Goal: Transaction & Acquisition: Purchase product/service

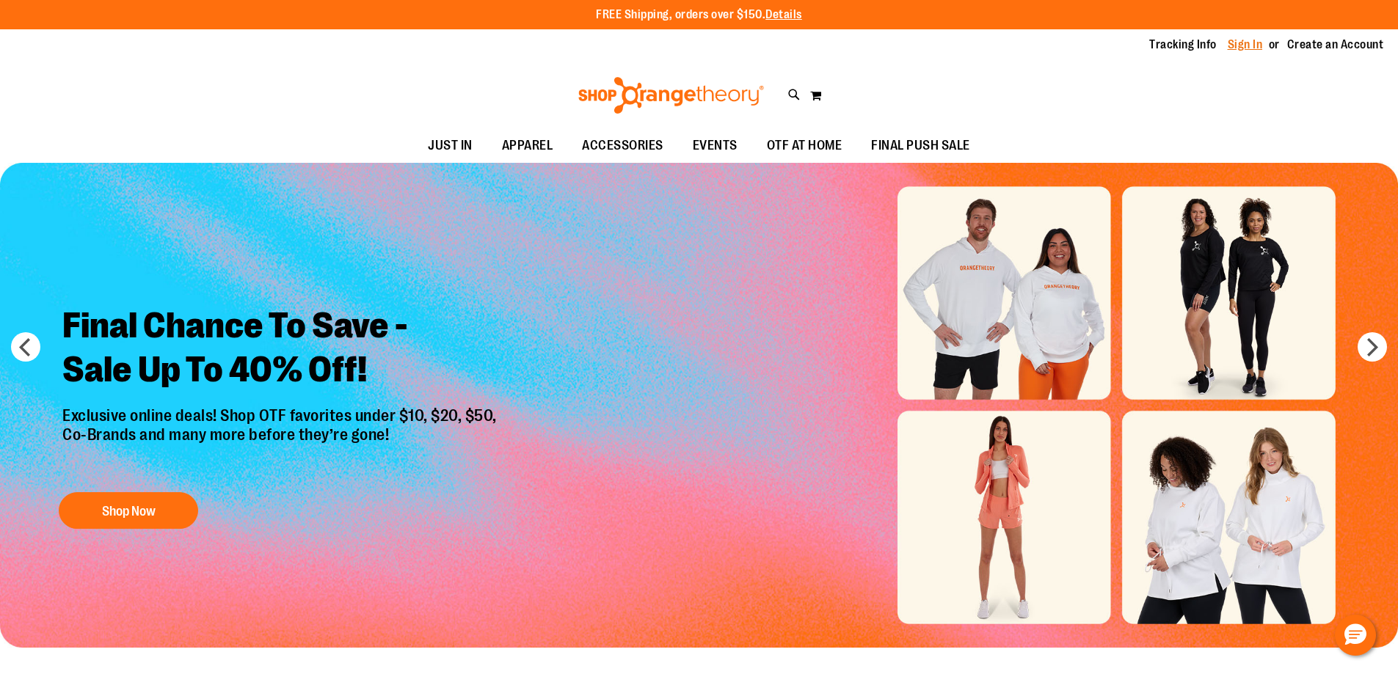
click at [1246, 43] on link "Sign In" at bounding box center [1244, 45] width 35 height 16
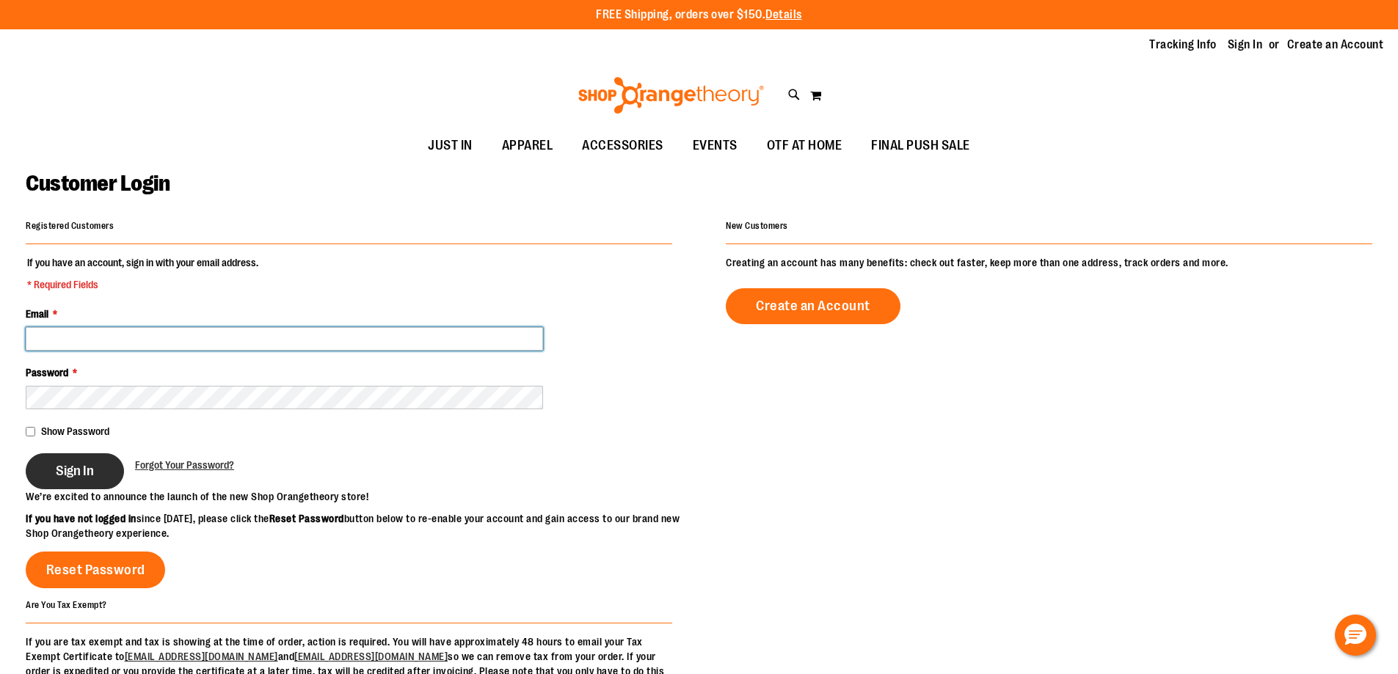
type input "**********"
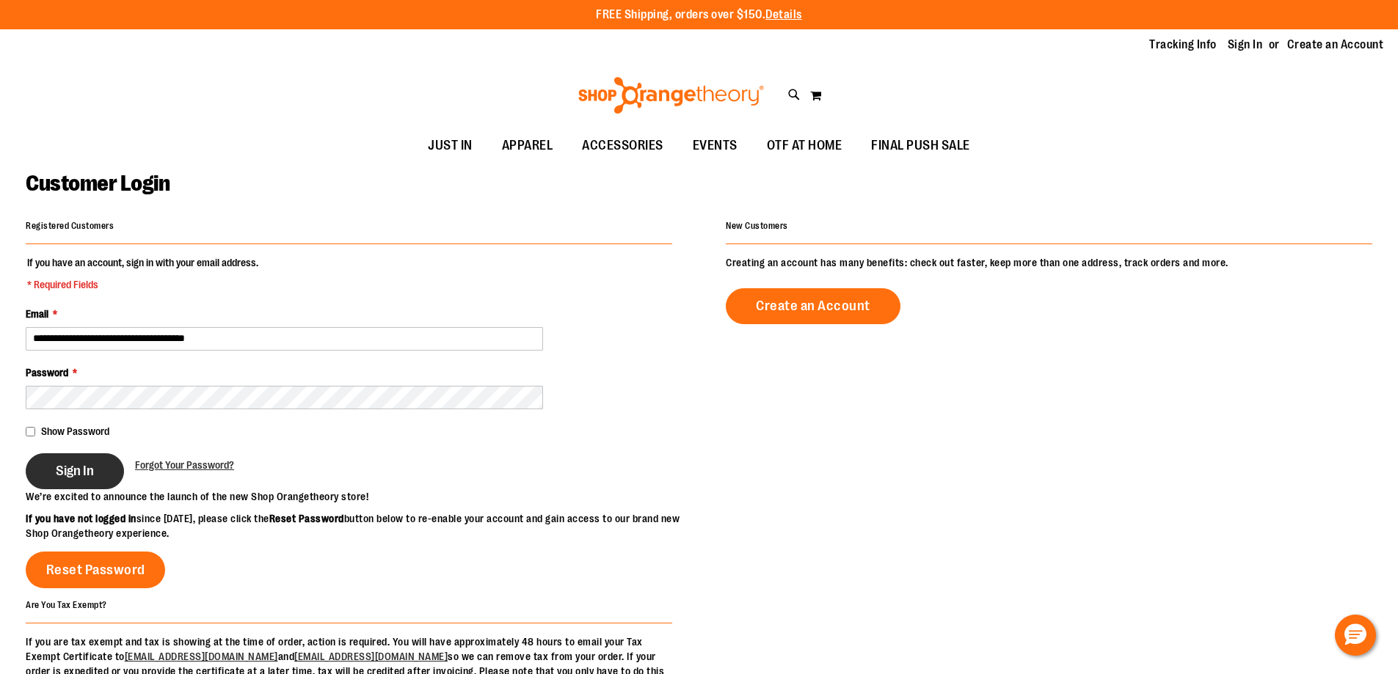
type input "**********"
click at [59, 479] on span "Sign In" at bounding box center [75, 471] width 38 height 16
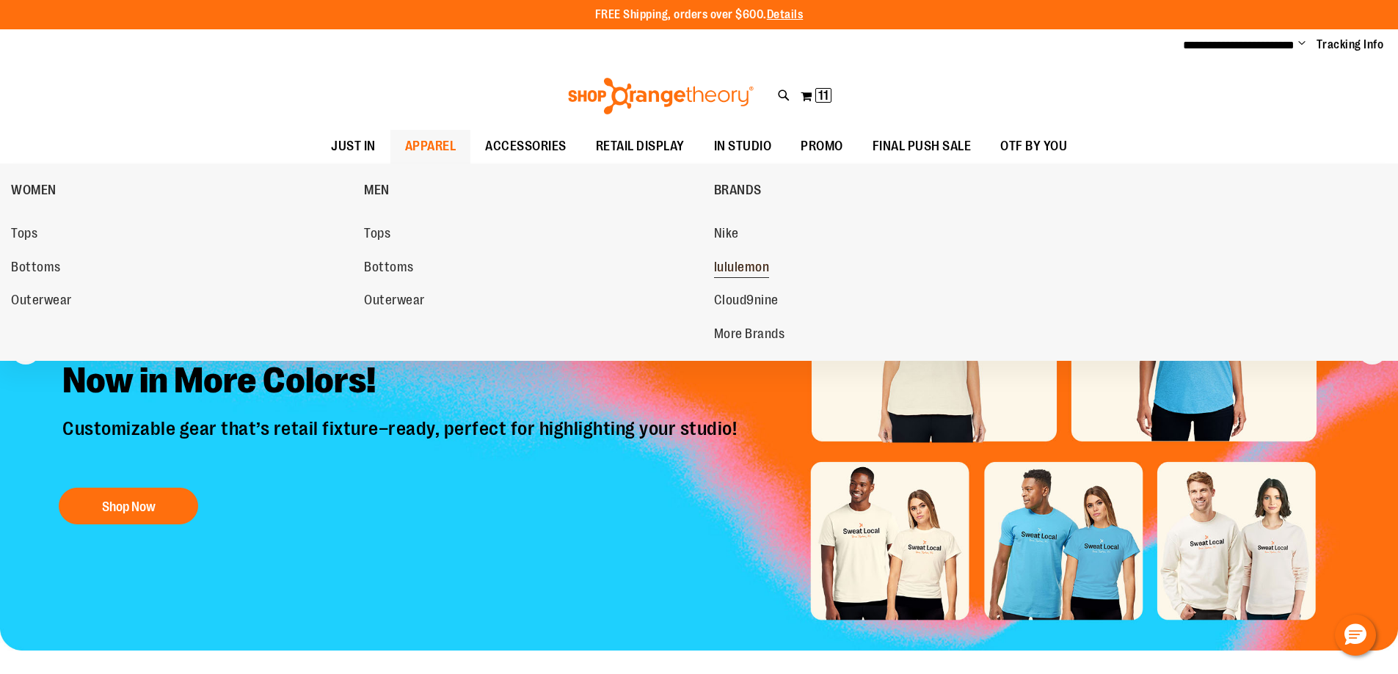
type input "**********"
click at [731, 278] on span "lululemon" at bounding box center [742, 269] width 56 height 18
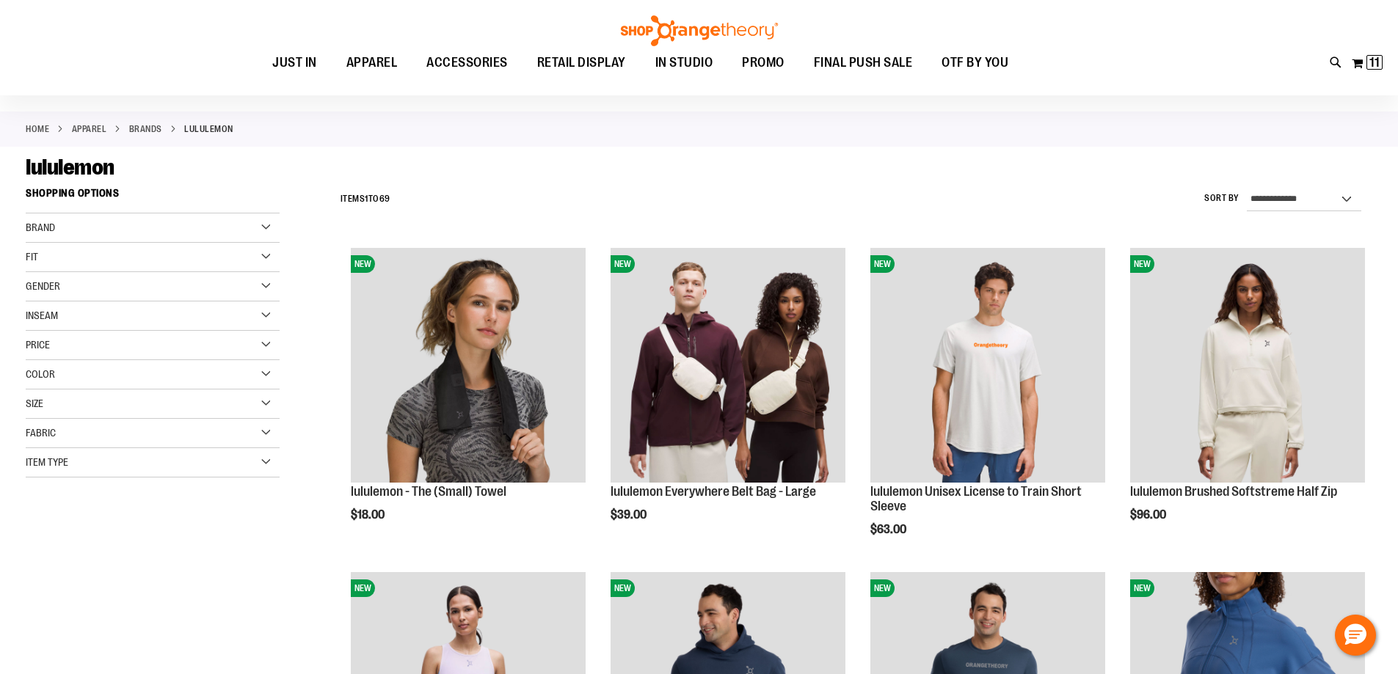
scroll to position [293, 0]
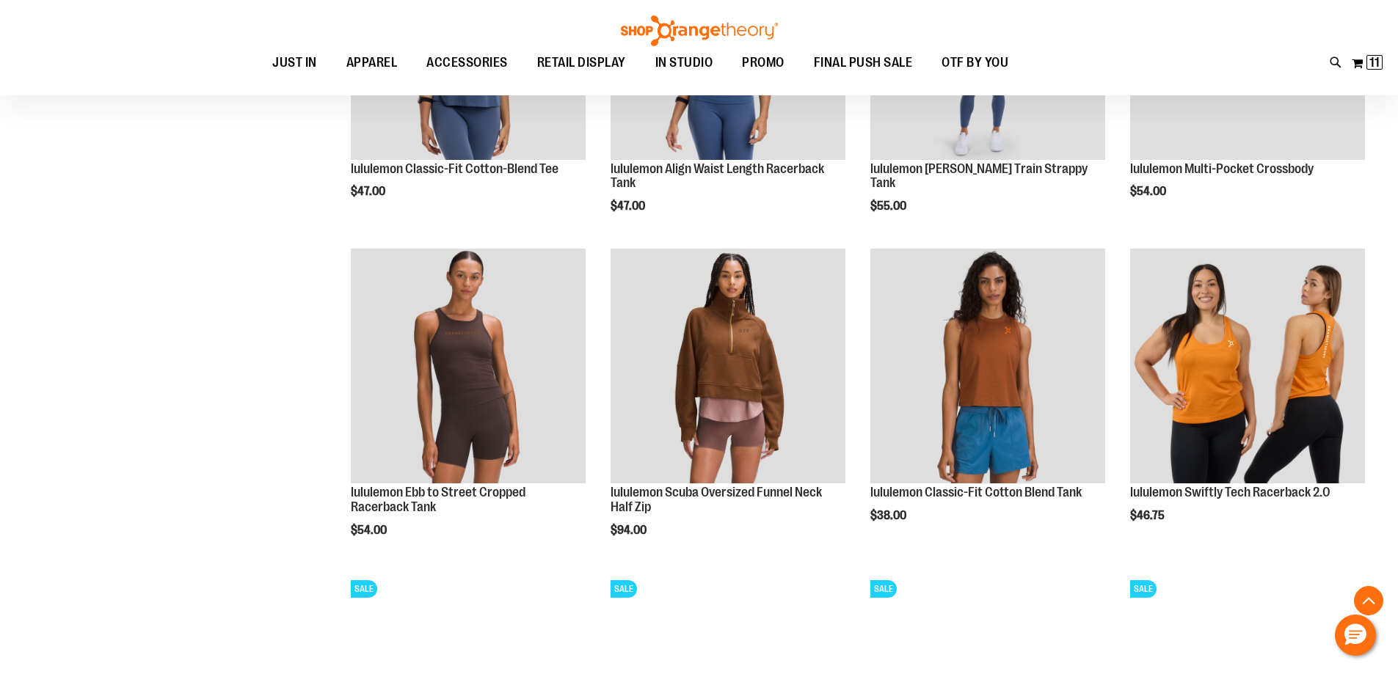
scroll to position [1100, 0]
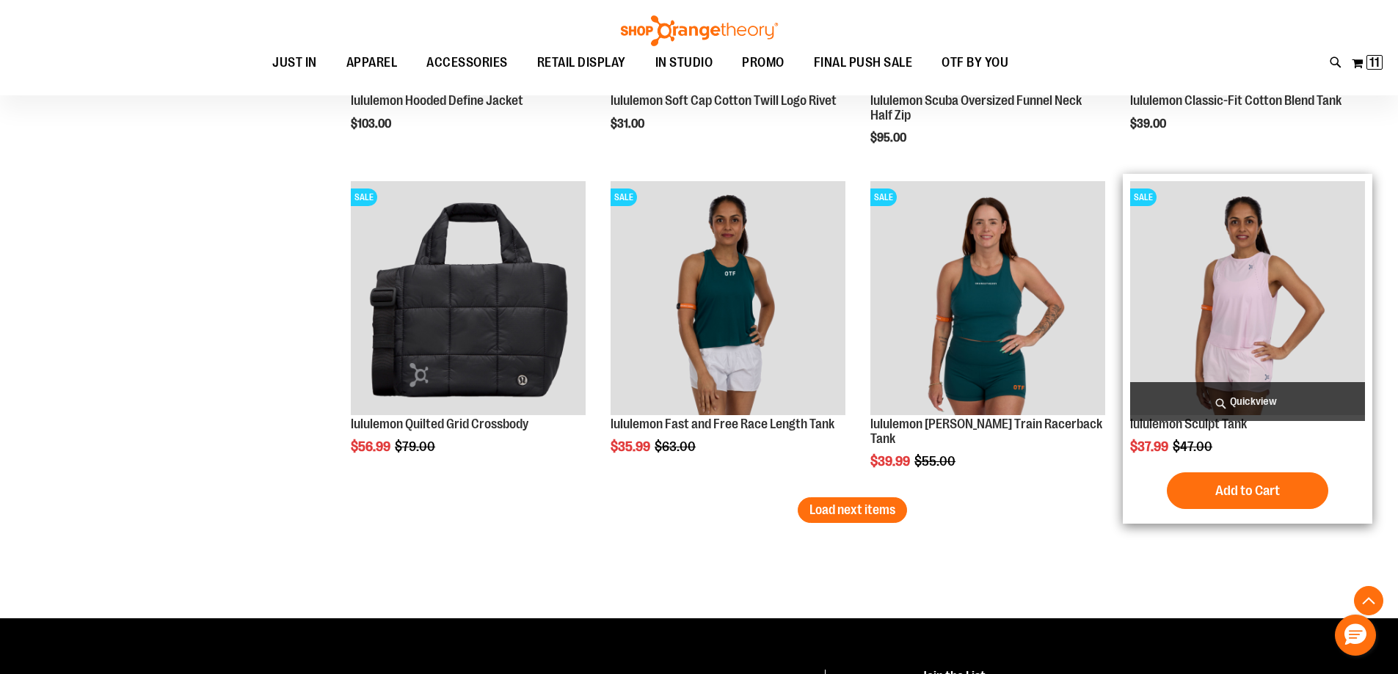
scroll to position [2714, 0]
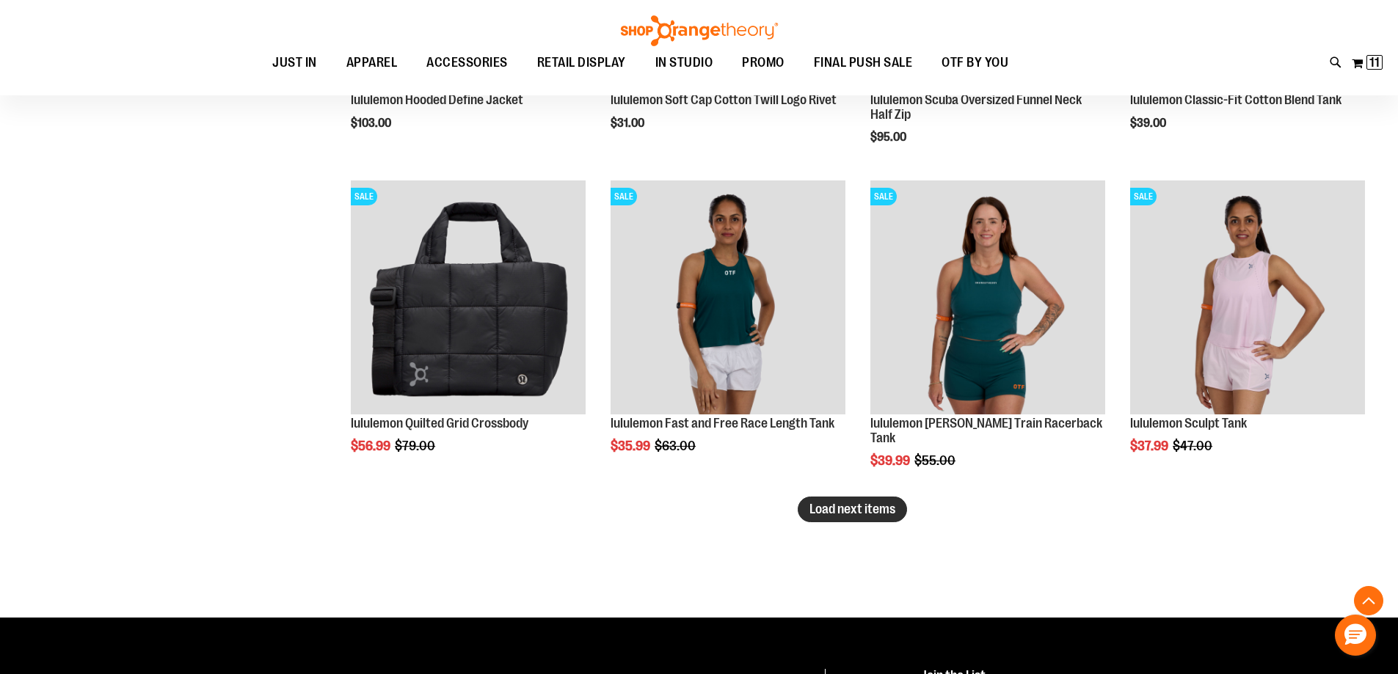
type input "**********"
click at [838, 515] on span "Load next items" at bounding box center [852, 509] width 86 height 15
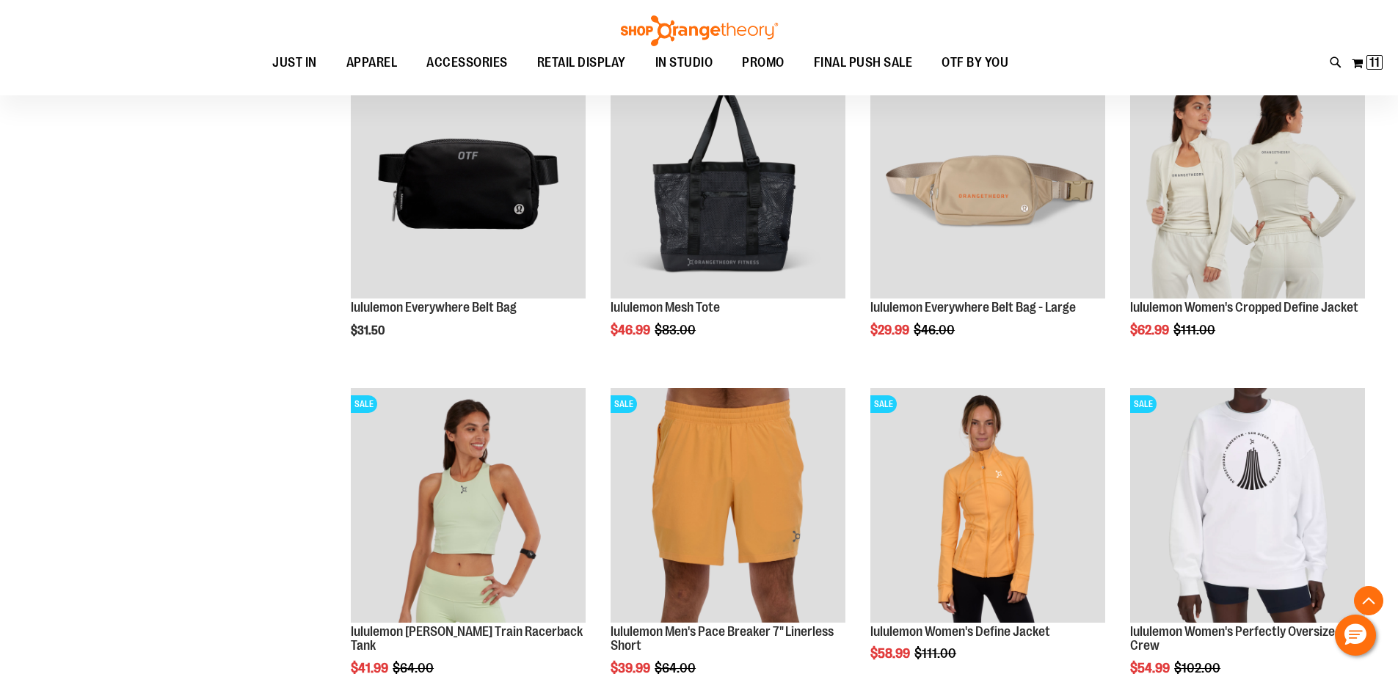
scroll to position [3595, 0]
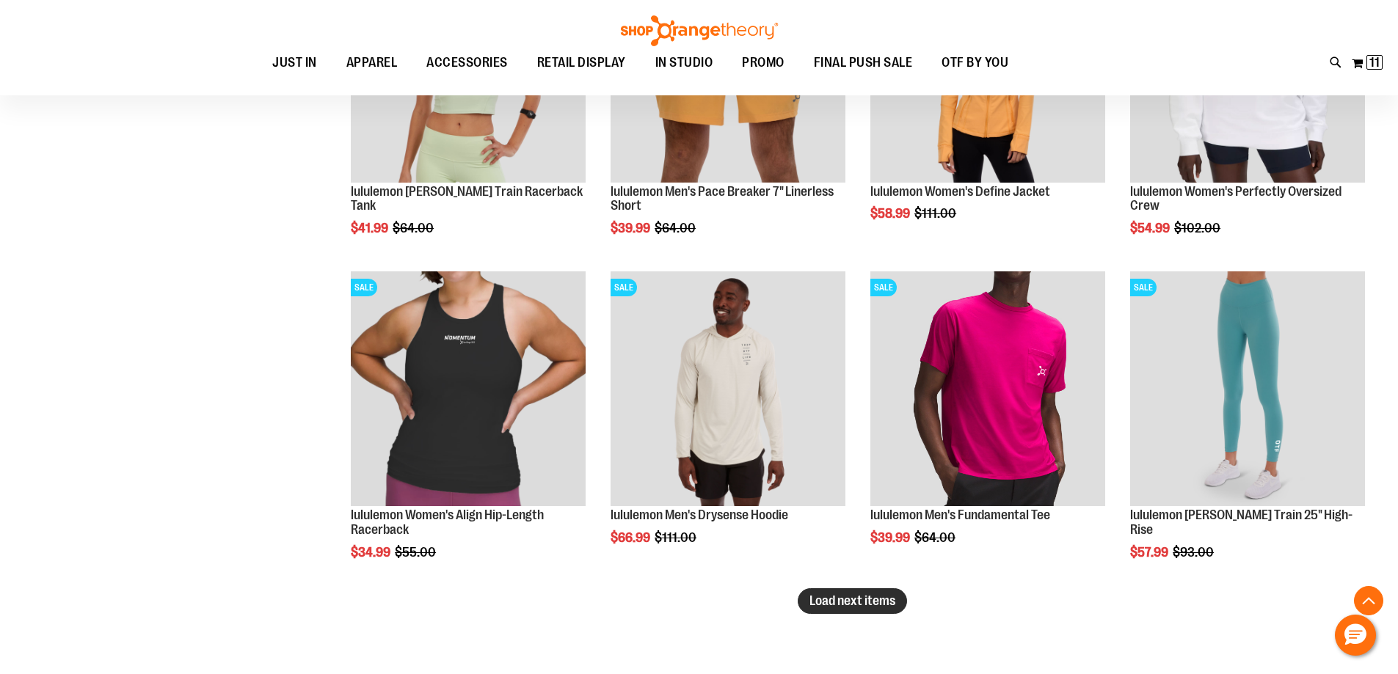
click at [861, 605] on span "Load next items" at bounding box center [852, 601] width 86 height 15
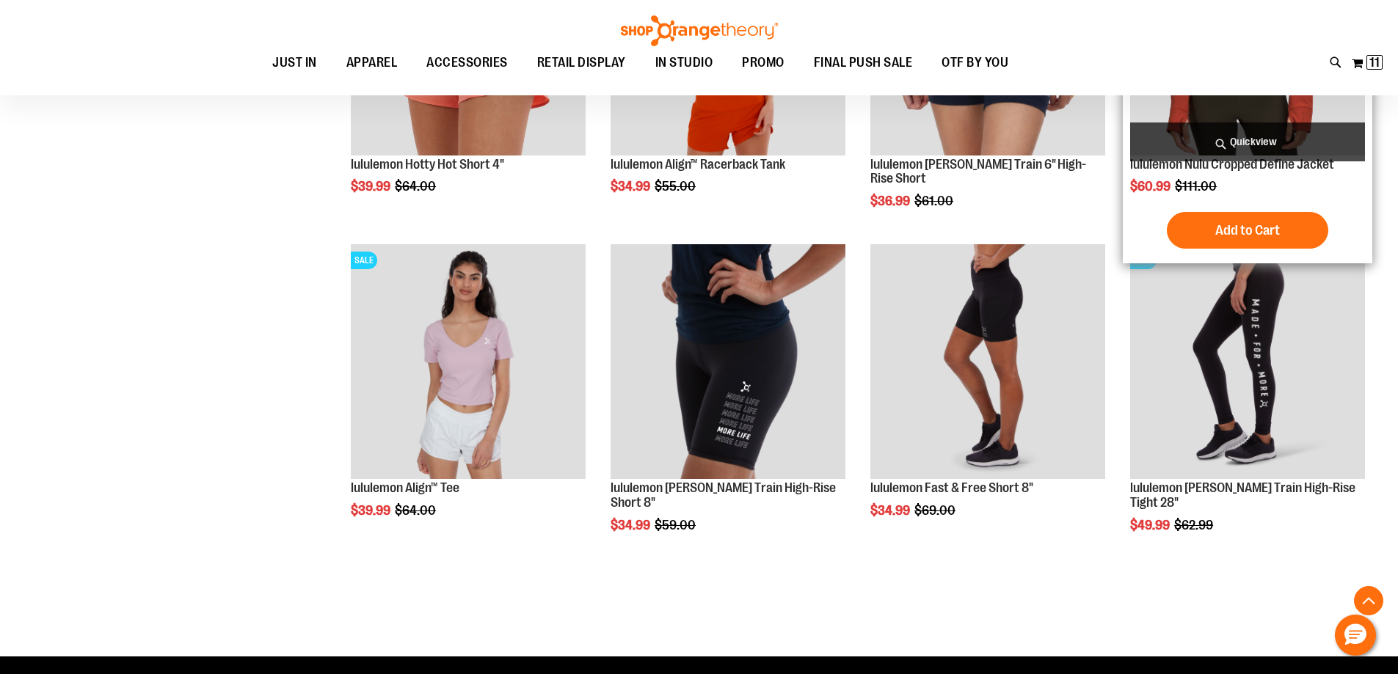
scroll to position [4622, 0]
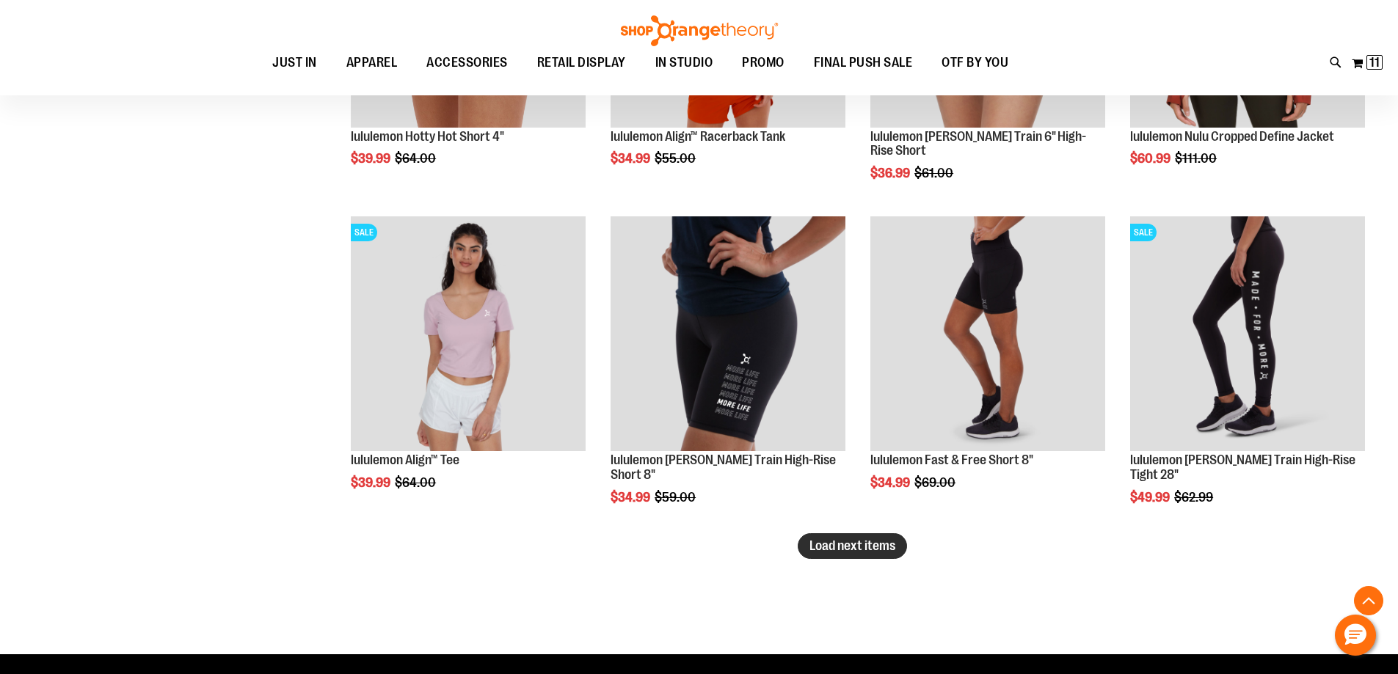
click at [848, 546] on span "Load next items" at bounding box center [852, 545] width 86 height 15
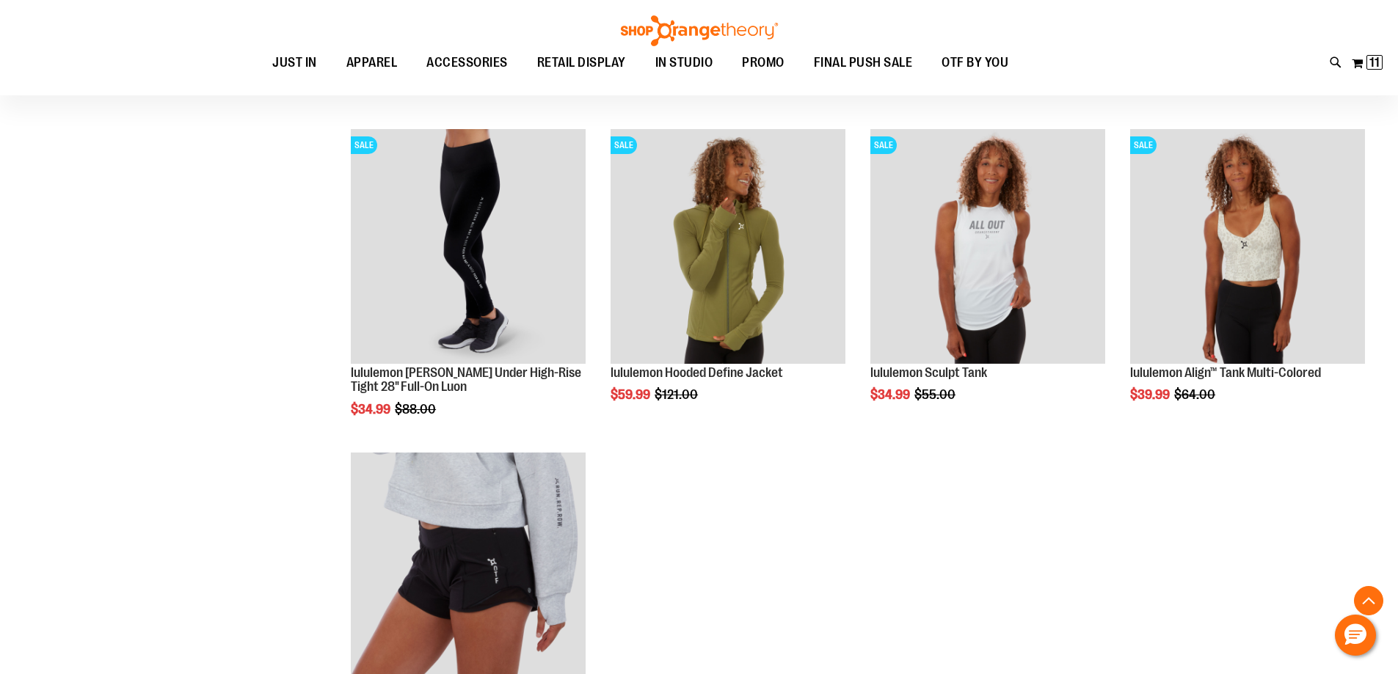
scroll to position [5209, 0]
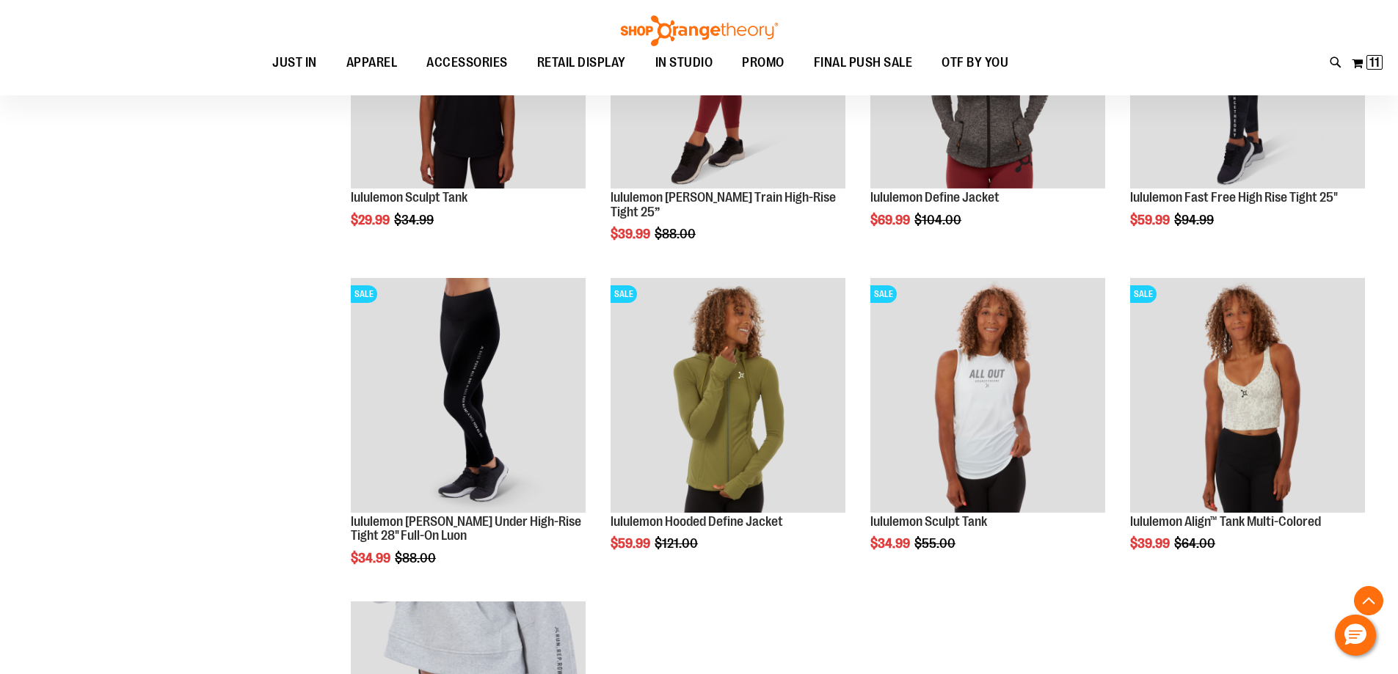
drag, startPoint x: 869, startPoint y: 498, endPoint x: 745, endPoint y: 614, distance: 170.3
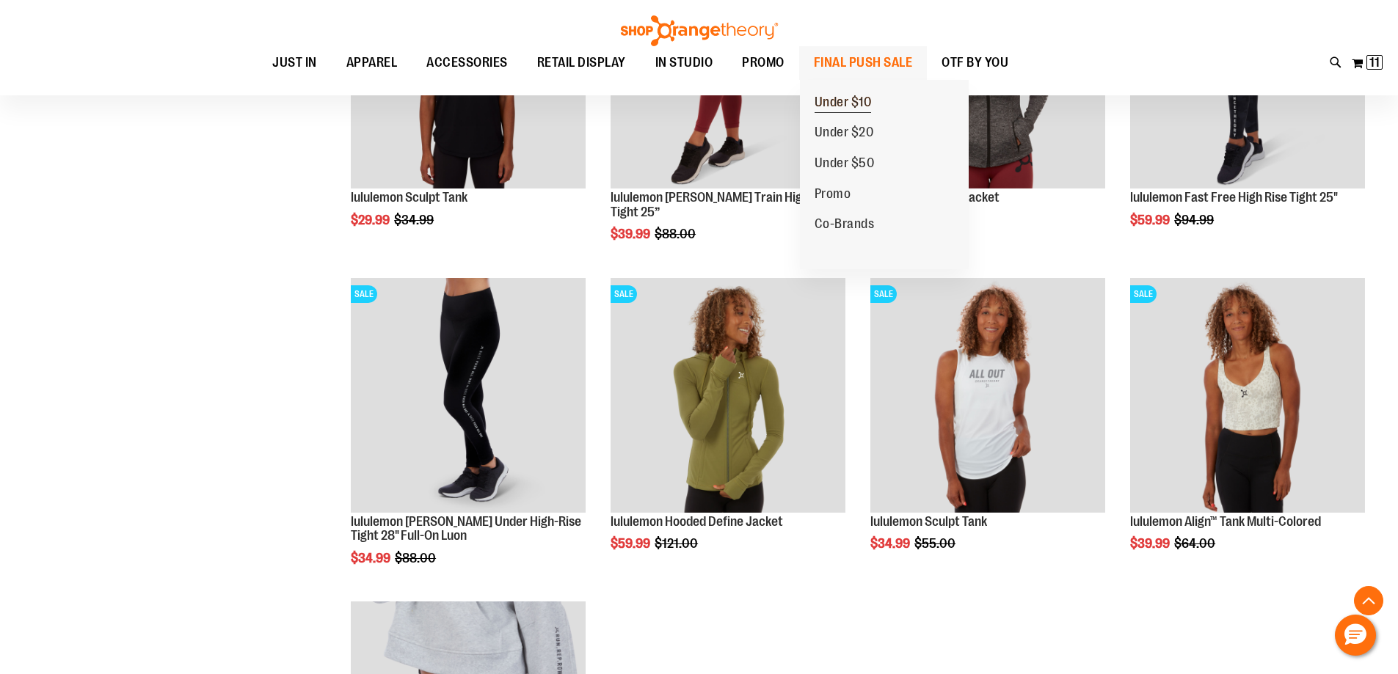
click at [825, 105] on span "Under $10" at bounding box center [842, 104] width 57 height 18
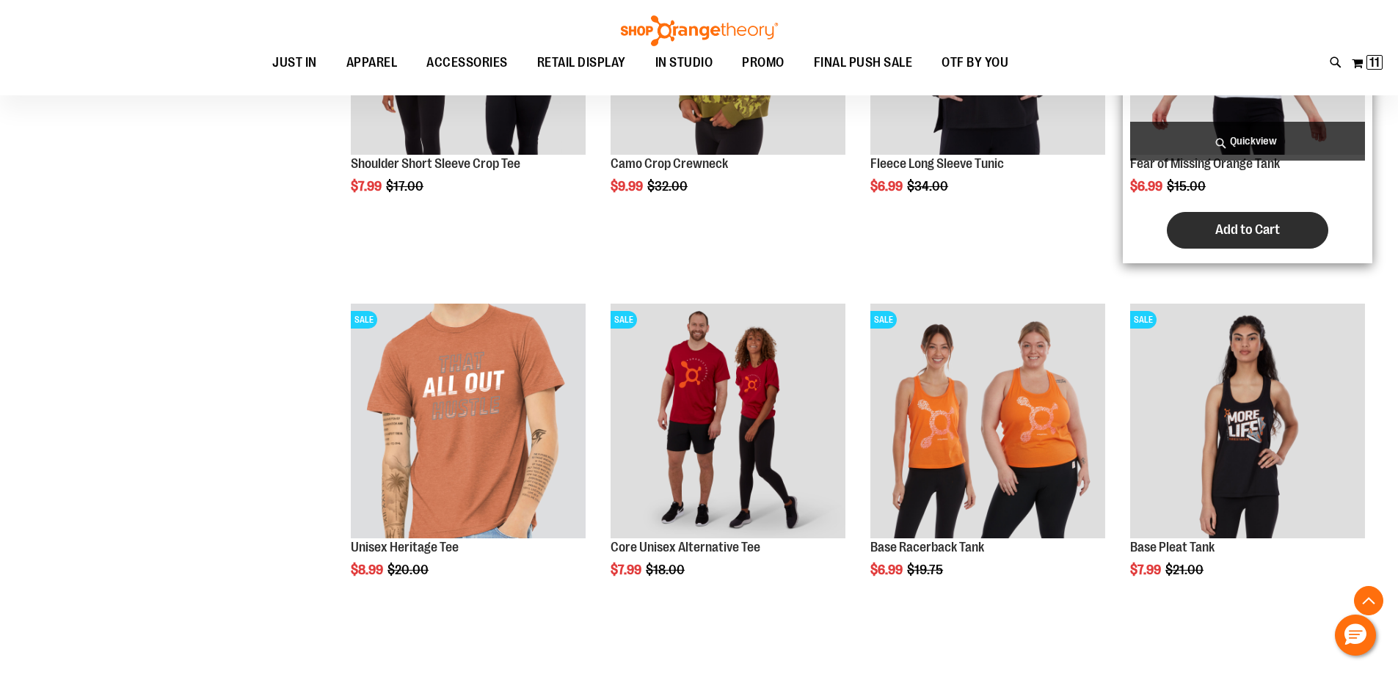
scroll to position [1629, 0]
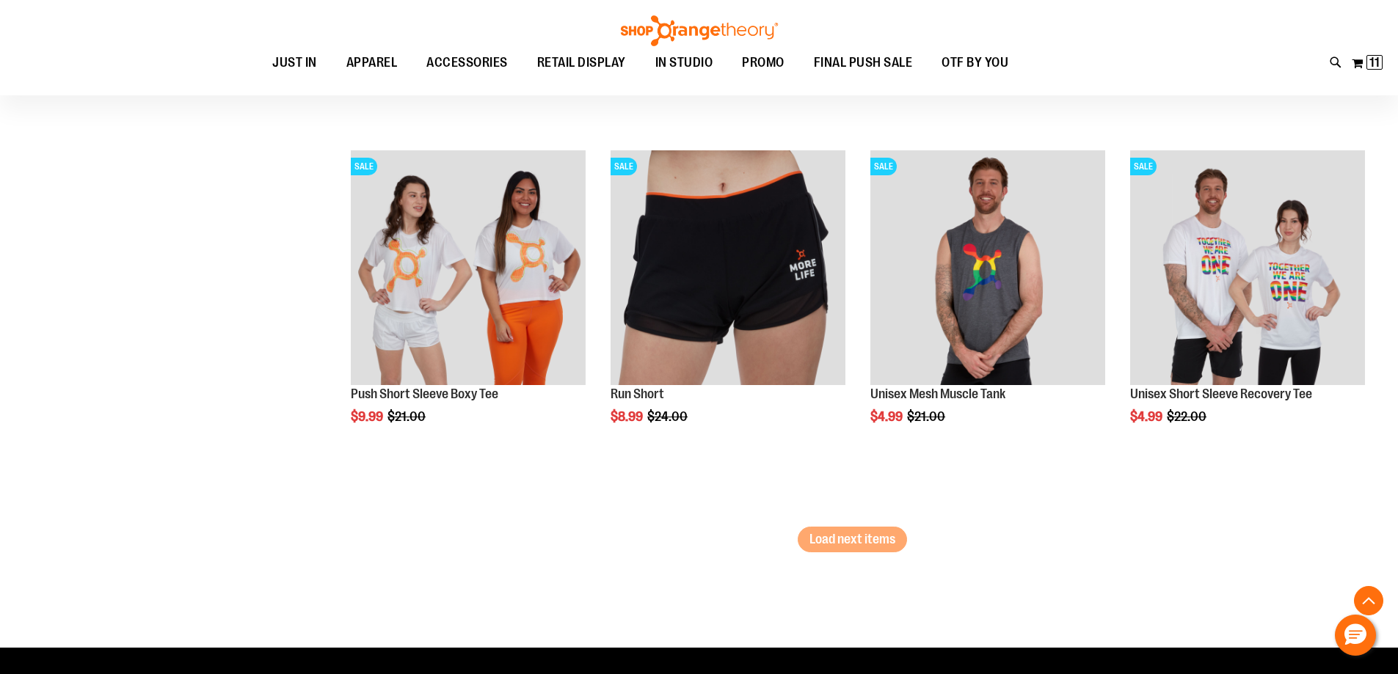
scroll to position [3317, 0]
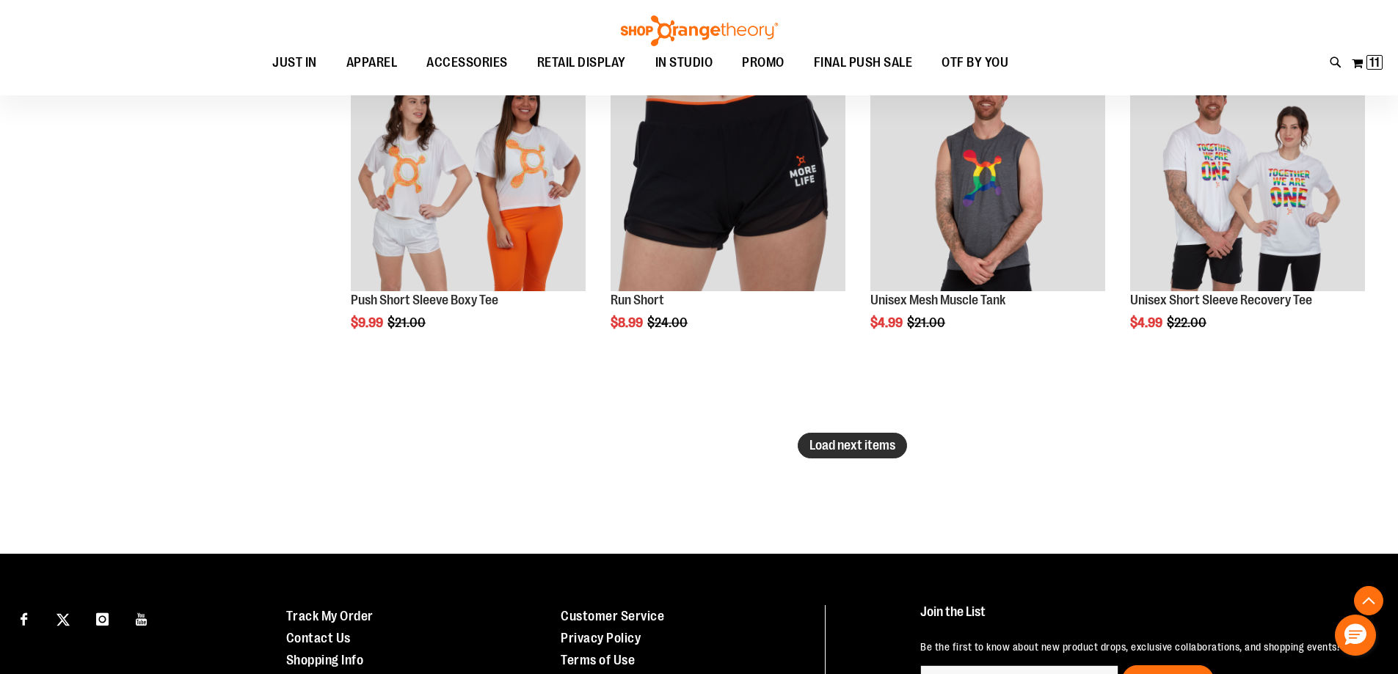
type input "**********"
click at [822, 450] on span "Load next items" at bounding box center [852, 445] width 86 height 15
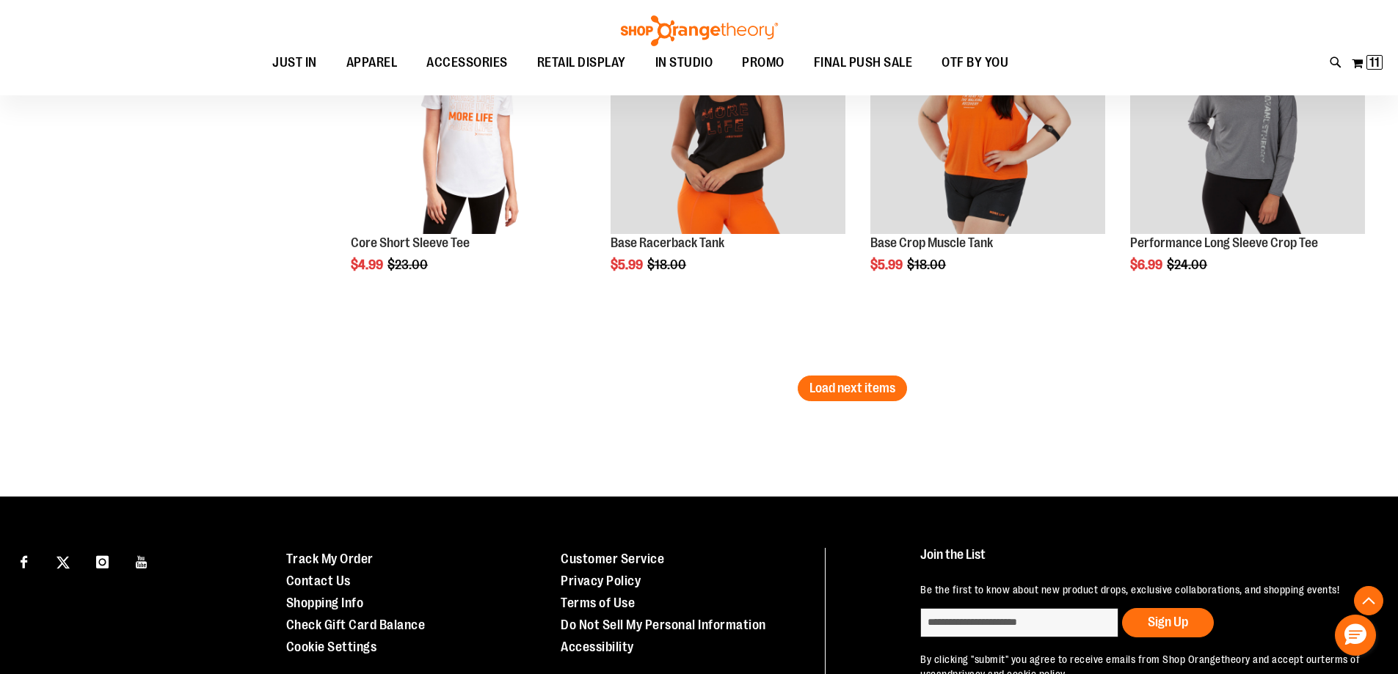
scroll to position [4660, 0]
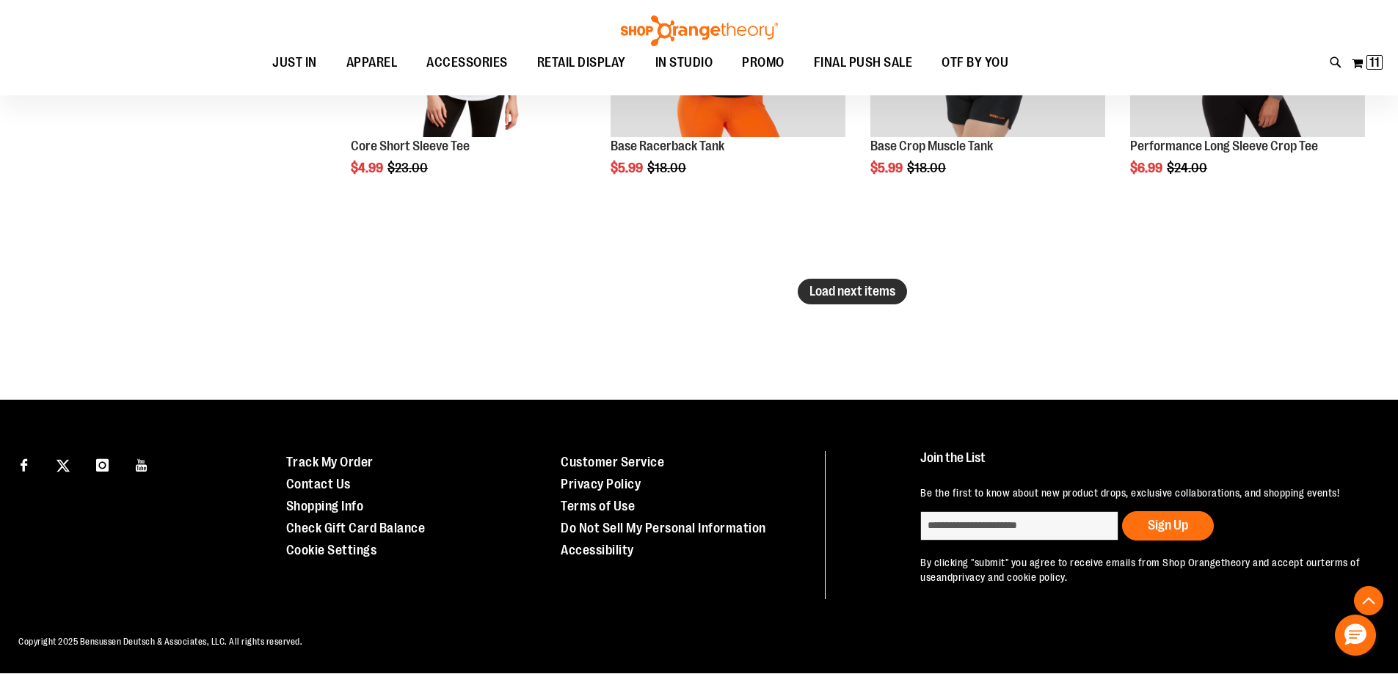
click at [844, 284] on span "Load next items" at bounding box center [852, 291] width 86 height 15
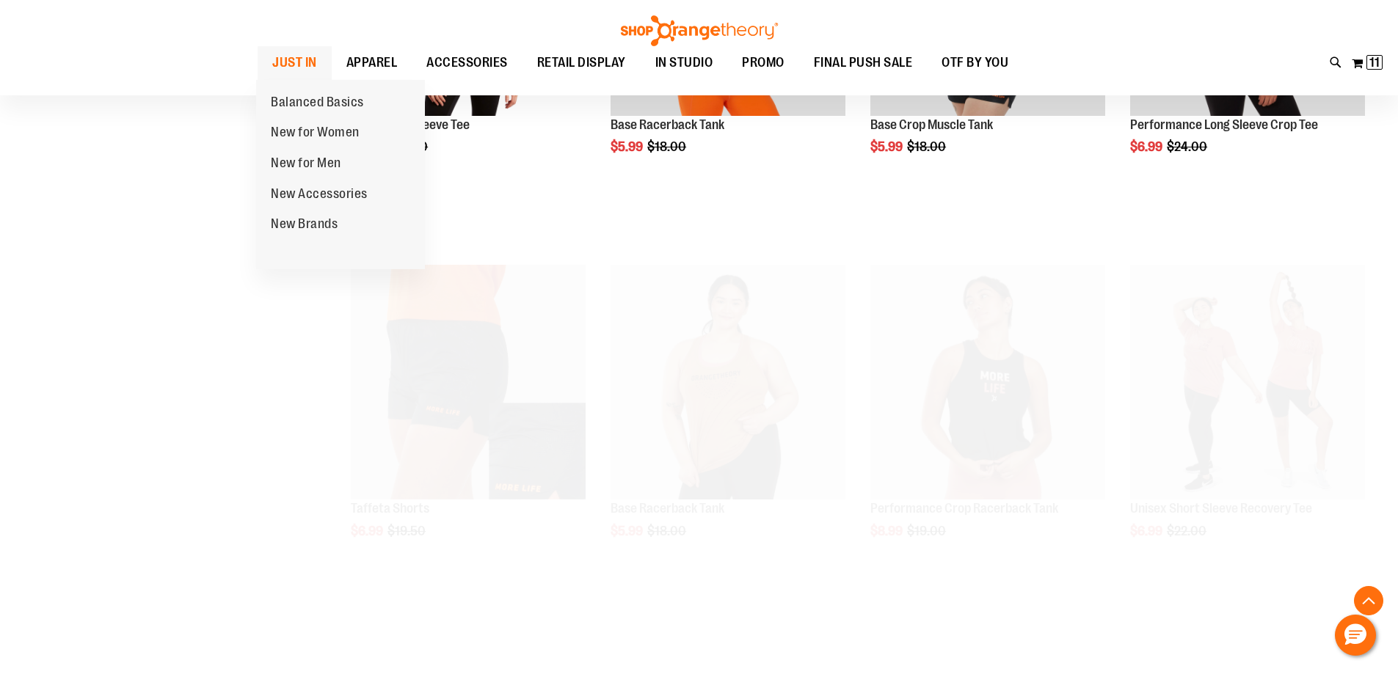
scroll to position [4660, 0]
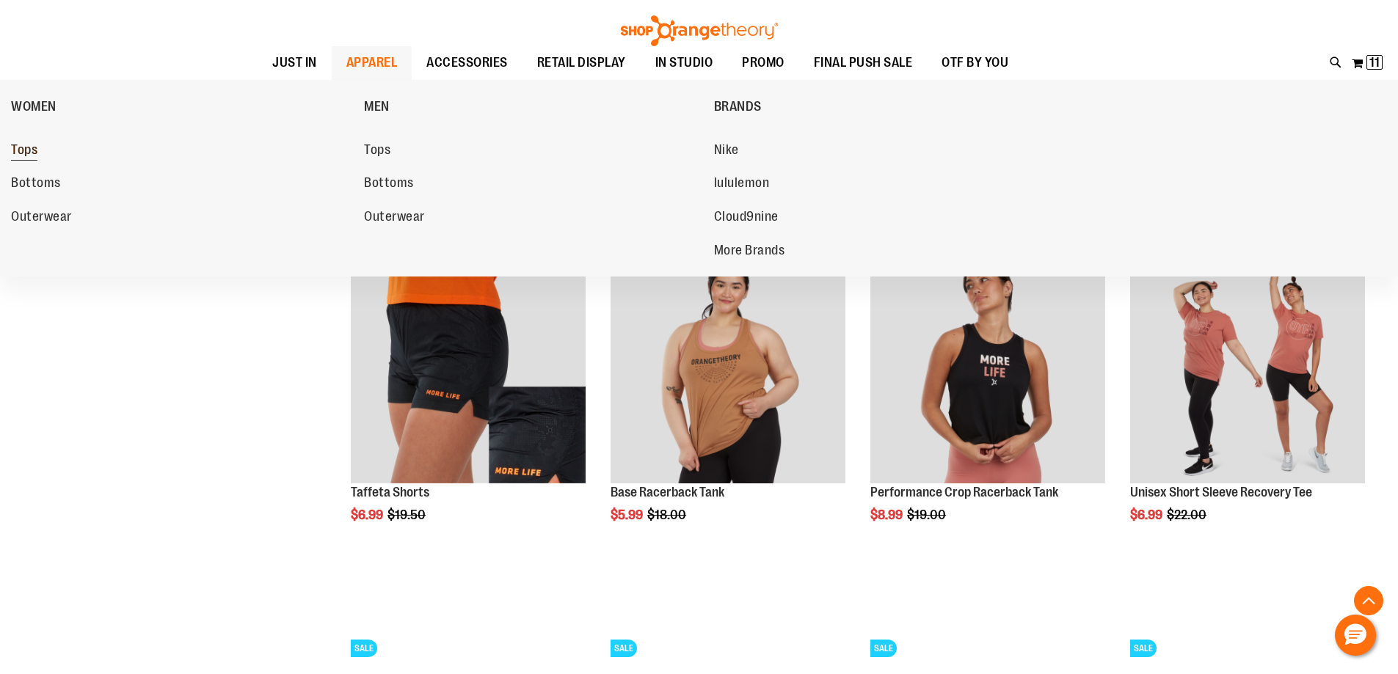
click at [43, 158] on link "Tops" at bounding box center [180, 150] width 338 height 26
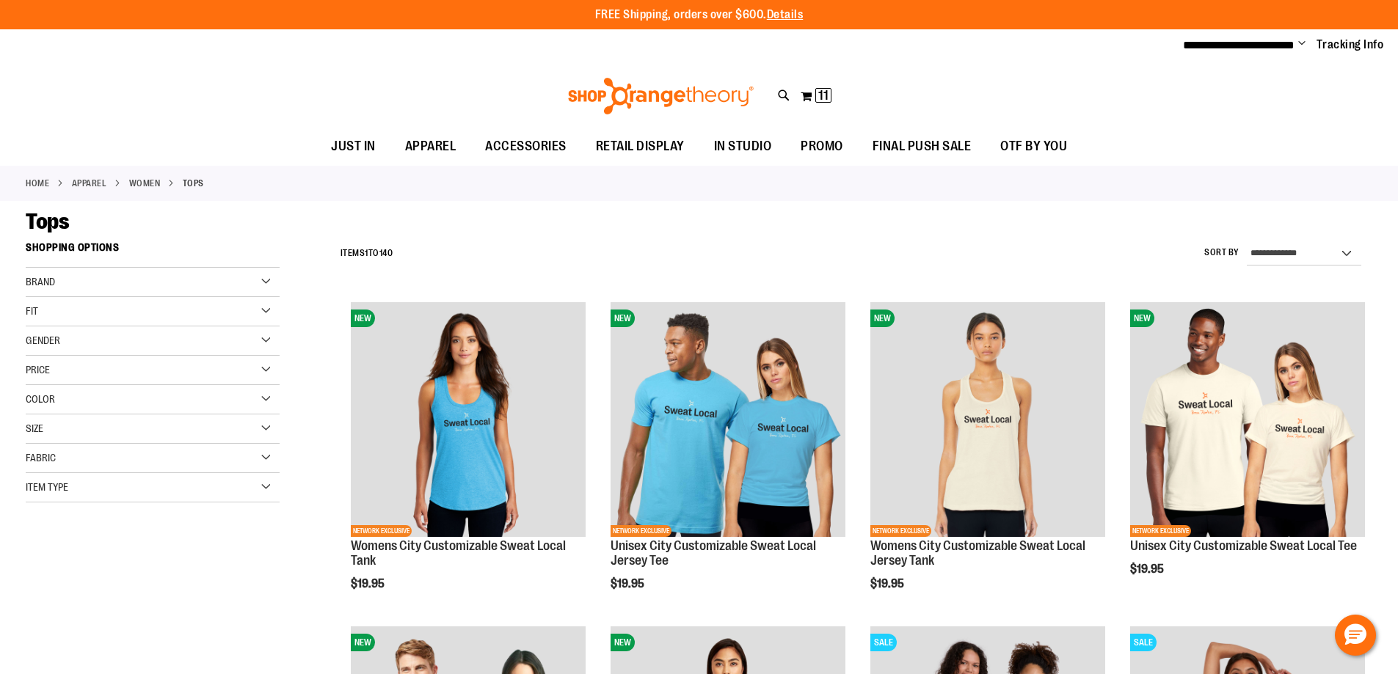
type input "**********"
click at [126, 493] on div "Item Type" at bounding box center [153, 487] width 254 height 29
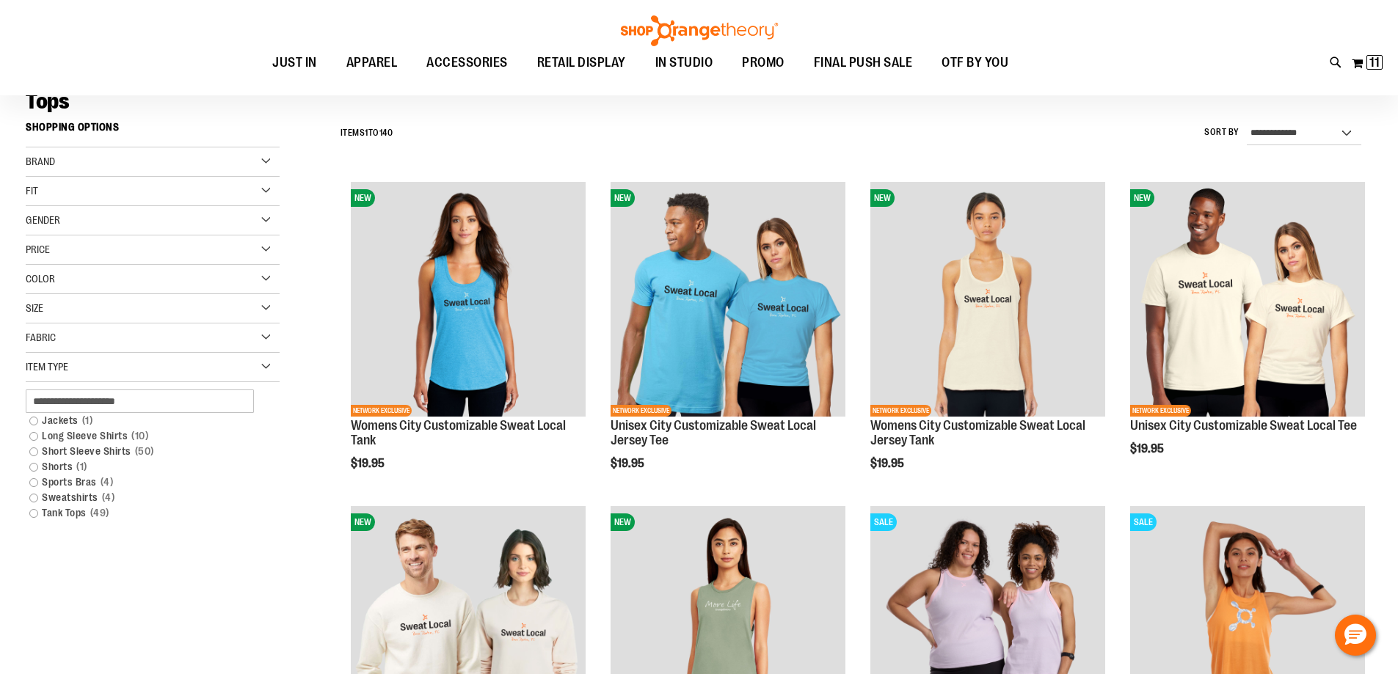
scroll to position [147, 0]
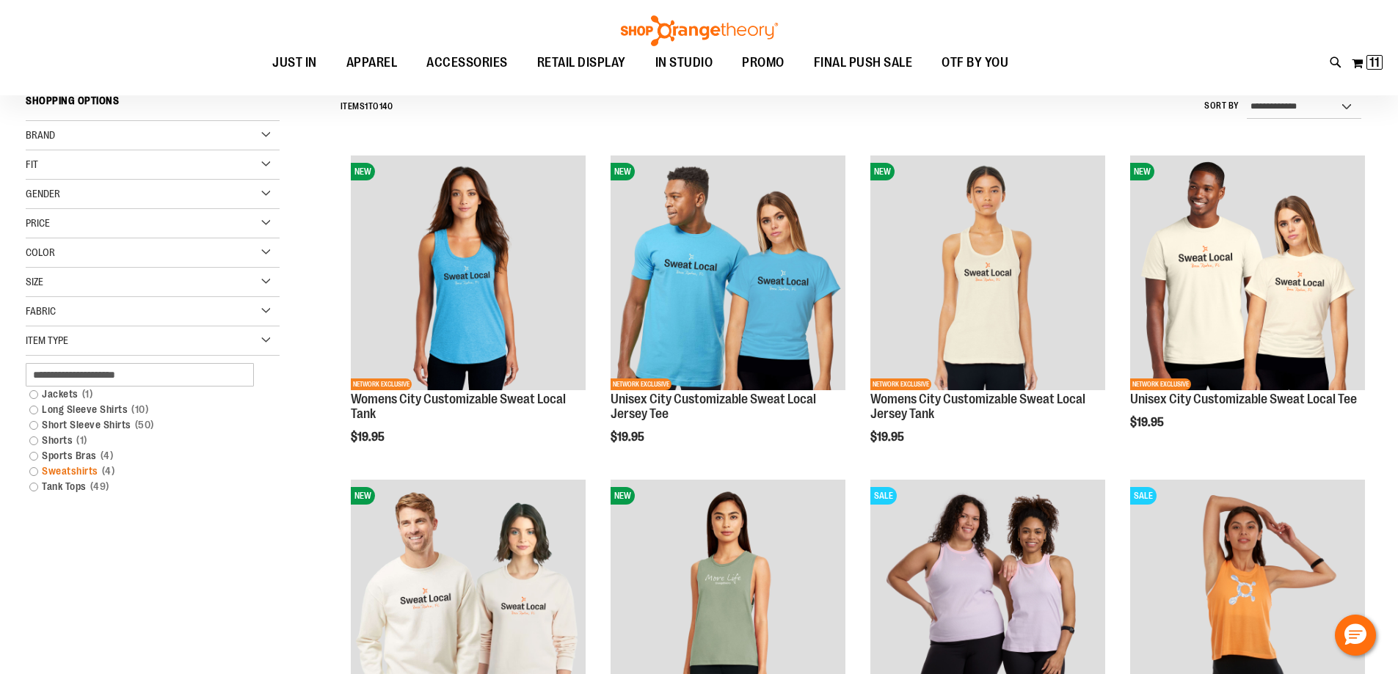
click at [84, 474] on link "Sweatshirts 4 items" at bounding box center [144, 471] width 244 height 15
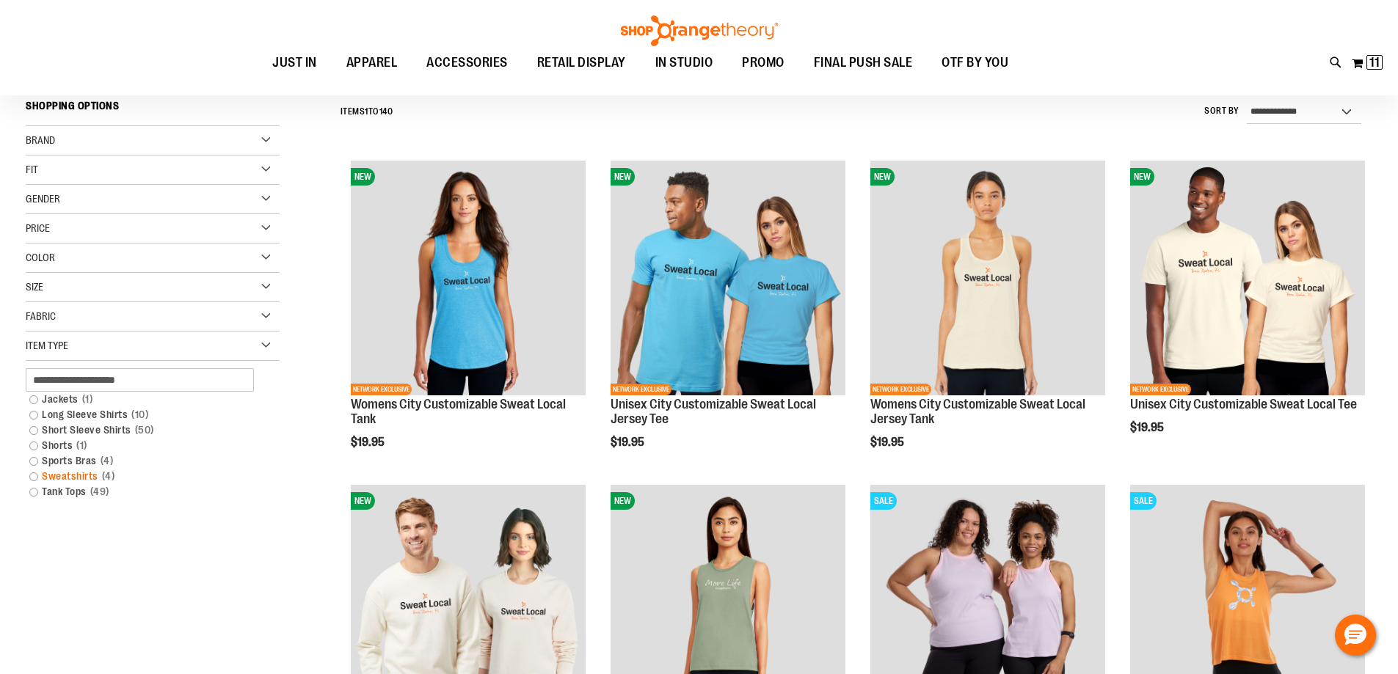
scroll to position [141, 0]
